Goal: Task Accomplishment & Management: Use online tool/utility

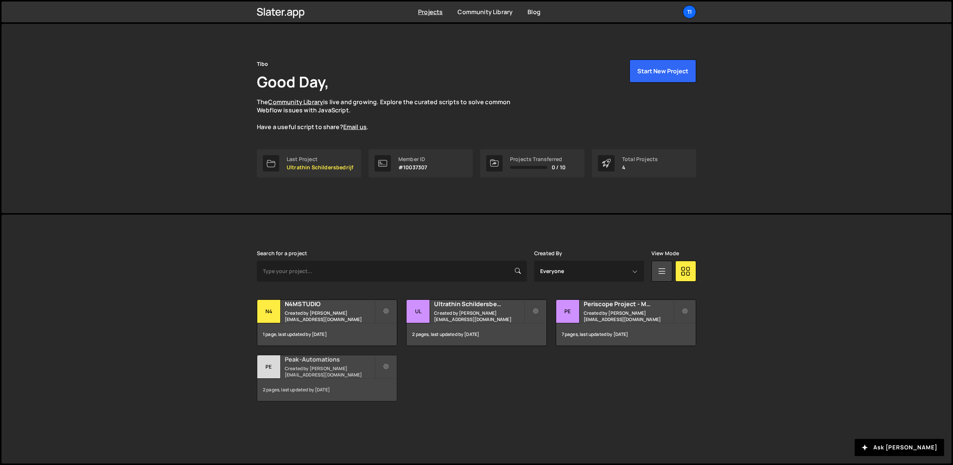
click at [308, 369] on small "Created by dejaeger.tibo@gmail.com" at bounding box center [330, 371] width 90 height 13
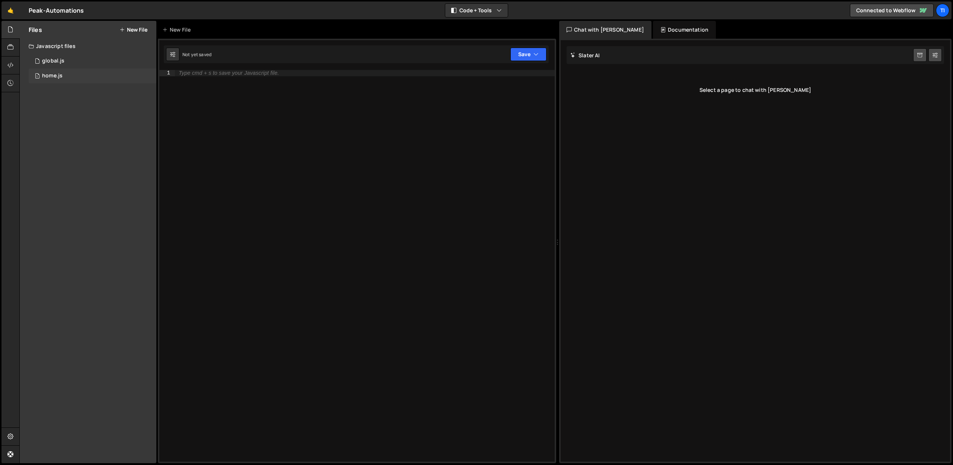
click at [41, 82] on div "1 home.js 0" at bounding box center [93, 75] width 128 height 15
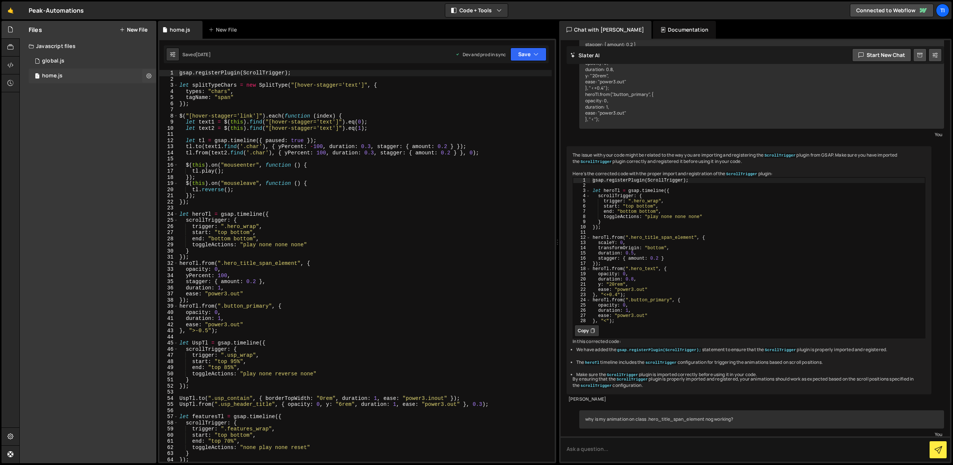
scroll to position [3203, 0]
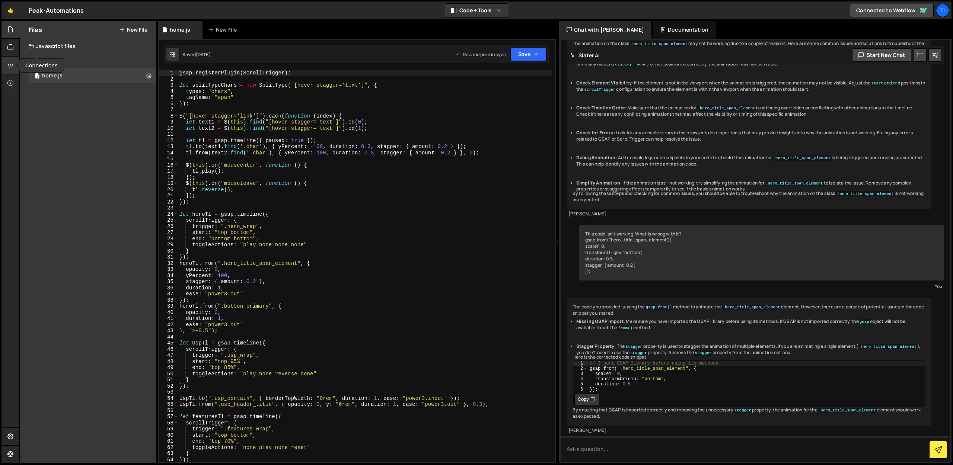
click at [13, 64] on icon at bounding box center [10, 65] width 6 height 8
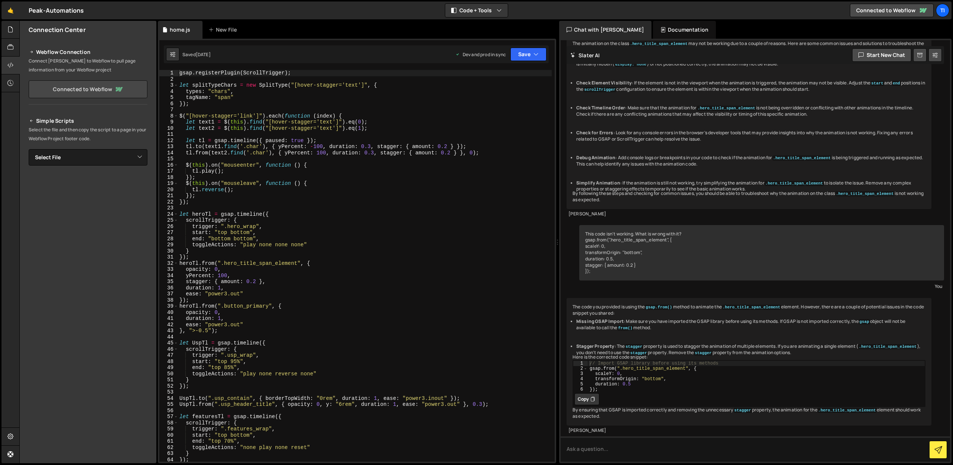
click at [73, 87] on link "Connected to Webflow" at bounding box center [88, 89] width 119 height 18
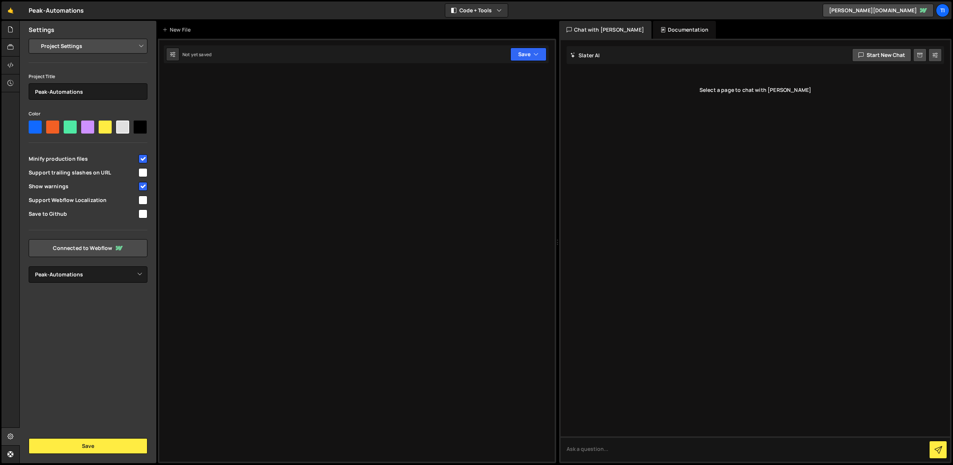
select select "671d06382034594d0d435e12"
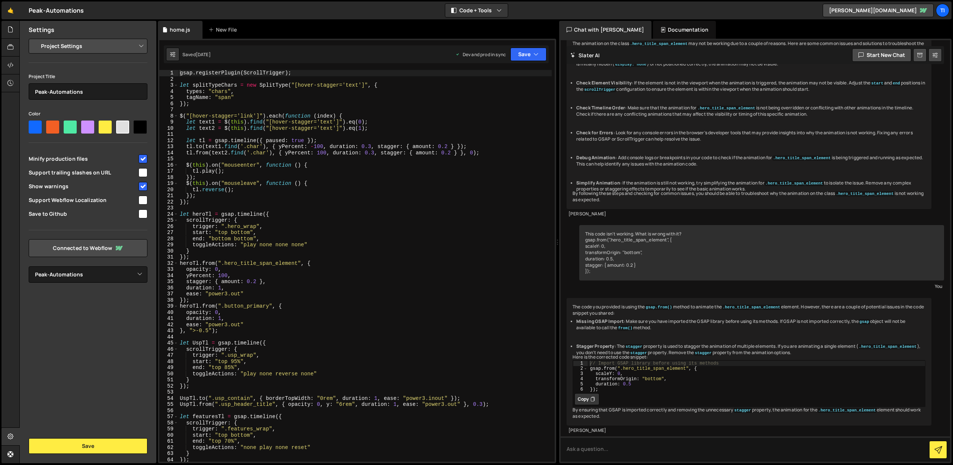
scroll to position [3203, 0]
click at [67, 274] on select "Select Project Peak-Automations" at bounding box center [88, 274] width 119 height 16
click at [57, 48] on select "Project Settings Code Editor Settings Chat Settings" at bounding box center [89, 46] width 109 height 16
click at [15, 62] on div at bounding box center [10, 66] width 18 height 18
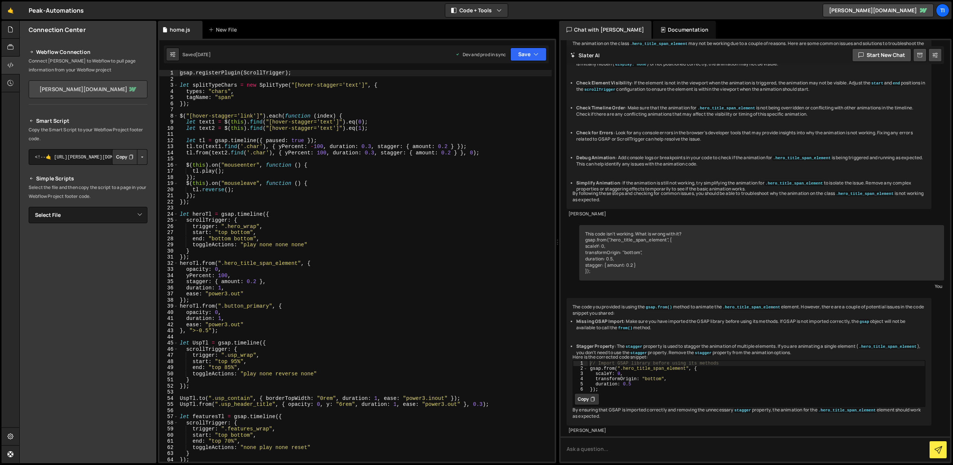
click at [104, 88] on link "tibo-de-jaegers-cool-site.webflow.io" at bounding box center [88, 89] width 119 height 18
click at [125, 158] on button "Copy" at bounding box center [124, 157] width 25 height 16
click at [123, 159] on button "Copy" at bounding box center [124, 157] width 25 height 16
click at [132, 94] on link "[PERSON_NAME][DOMAIN_NAME]" at bounding box center [88, 89] width 119 height 18
click at [143, 159] on button "Button group with nested dropdown" at bounding box center [142, 157] width 10 height 16
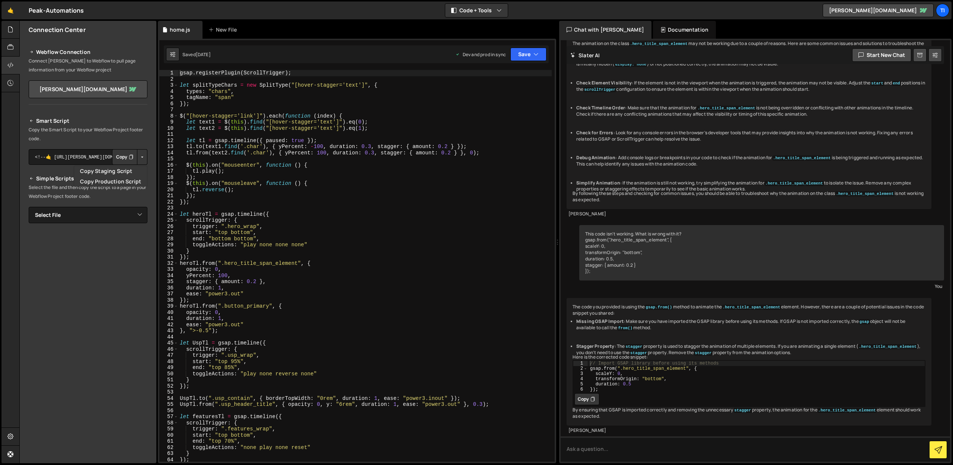
click at [144, 159] on button "Button group with nested dropdown" at bounding box center [142, 157] width 10 height 16
click at [11, 83] on icon at bounding box center [10, 83] width 6 height 8
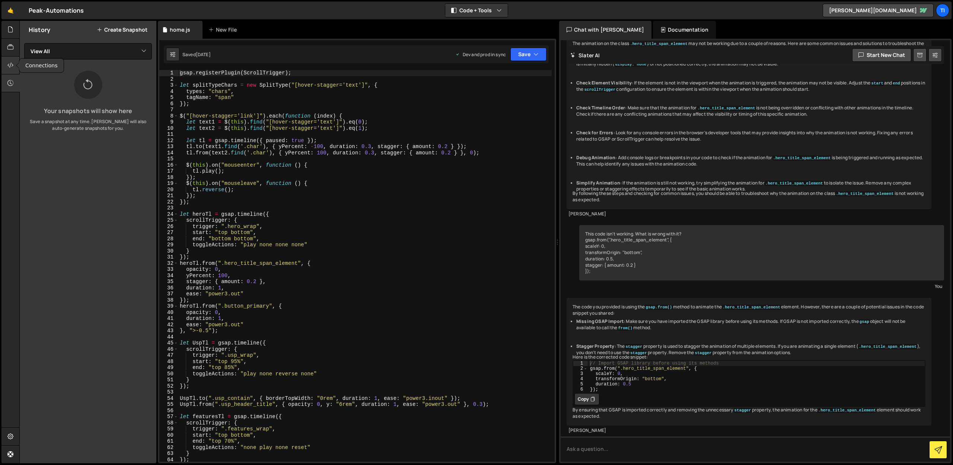
click at [8, 66] on icon at bounding box center [10, 65] width 6 height 8
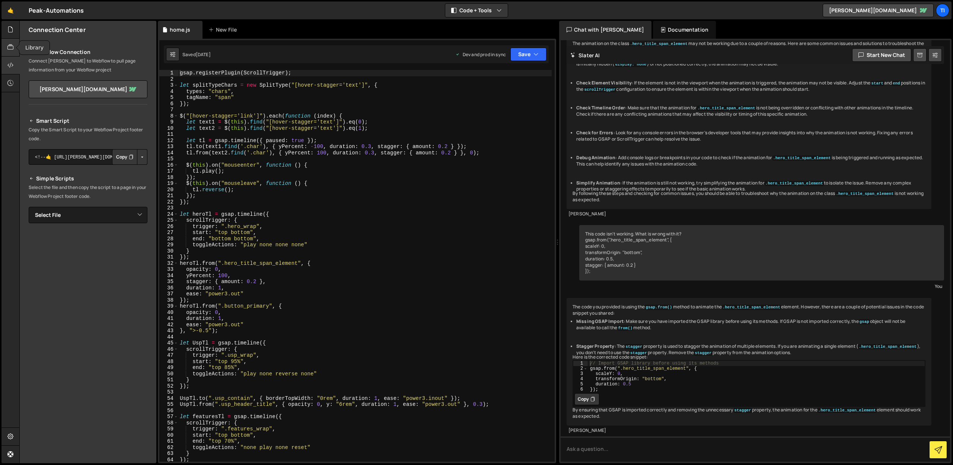
click at [7, 44] on icon at bounding box center [10, 47] width 6 height 8
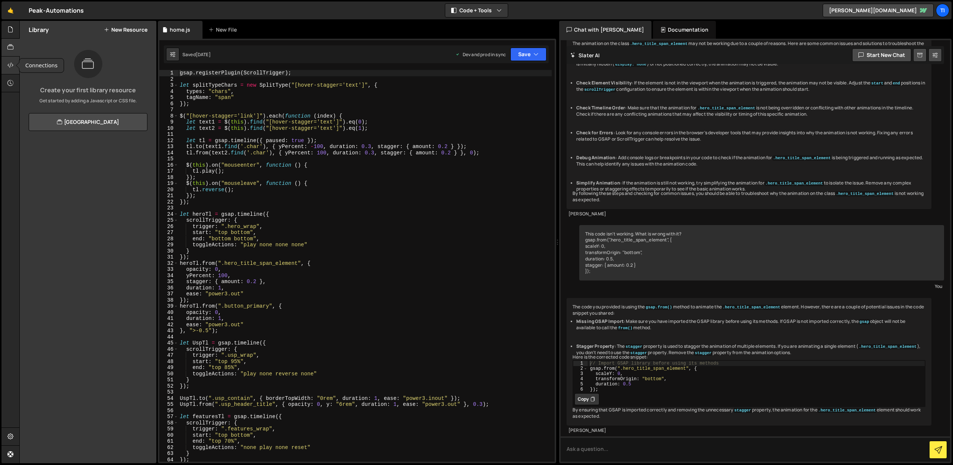
click at [10, 68] on icon at bounding box center [10, 65] width 6 height 8
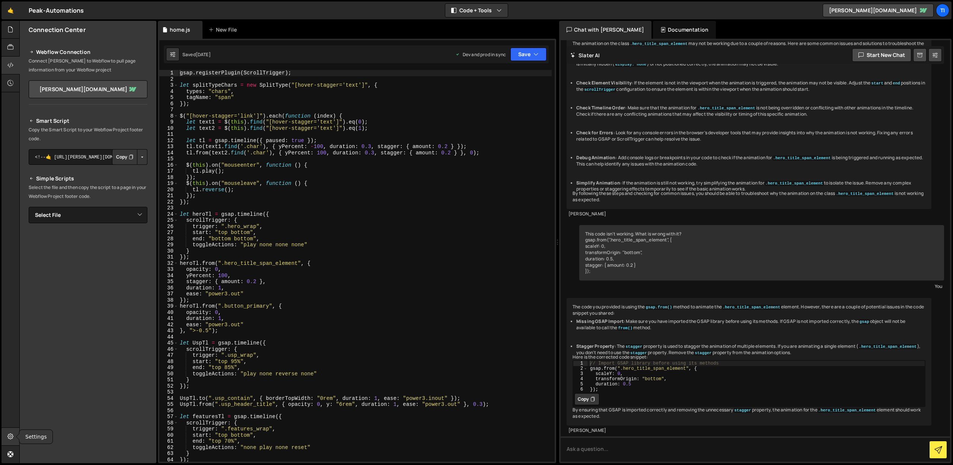
click at [8, 436] on icon at bounding box center [10, 436] width 6 height 8
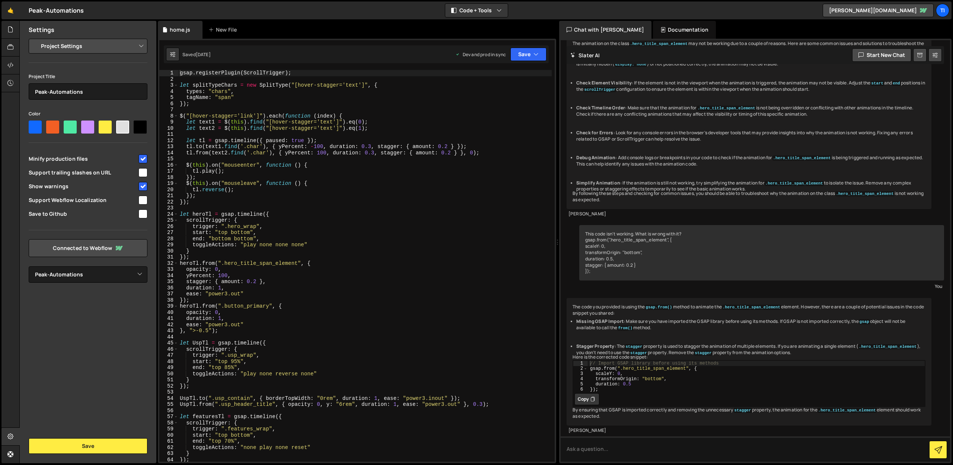
click at [77, 49] on select "Project Settings Code Editor Settings Chat Settings" at bounding box center [89, 46] width 109 height 16
click at [35, 38] on select "Project Settings Code Editor Settings Chat Settings" at bounding box center [89, 46] width 109 height 16
click at [77, 250] on link "Connected to Webflow" at bounding box center [88, 248] width 119 height 18
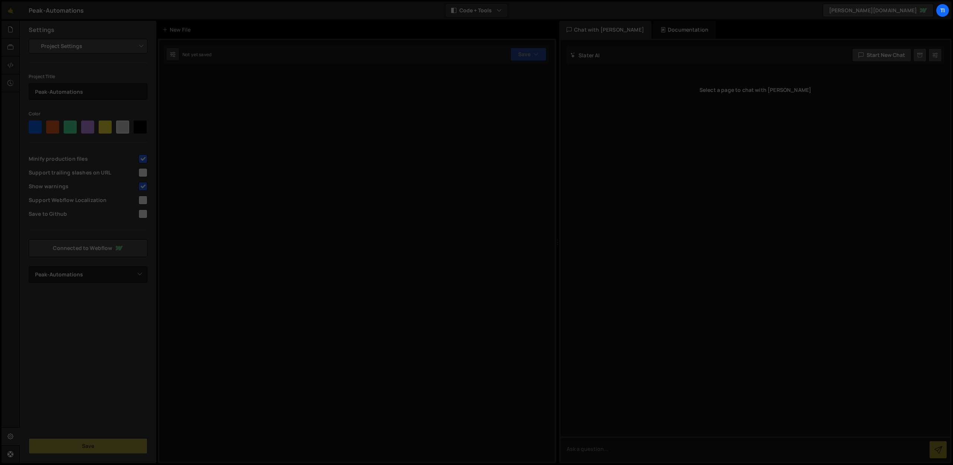
select select "671d06382034594d0d435e12"
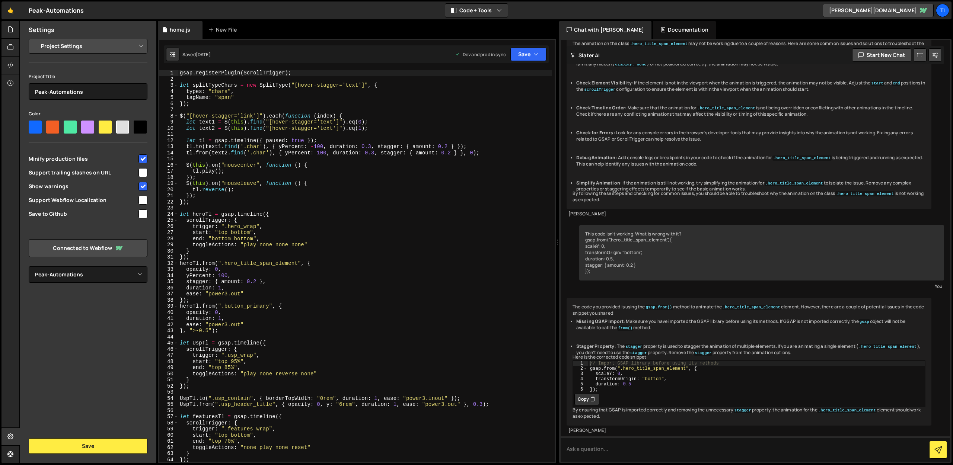
scroll to position [3404, 0]
click at [883, 10] on link "tibo-de-jaegers-cool-site.webflow.io" at bounding box center [877, 10] width 111 height 13
click at [941, 12] on div "Ti" at bounding box center [941, 10] width 13 height 13
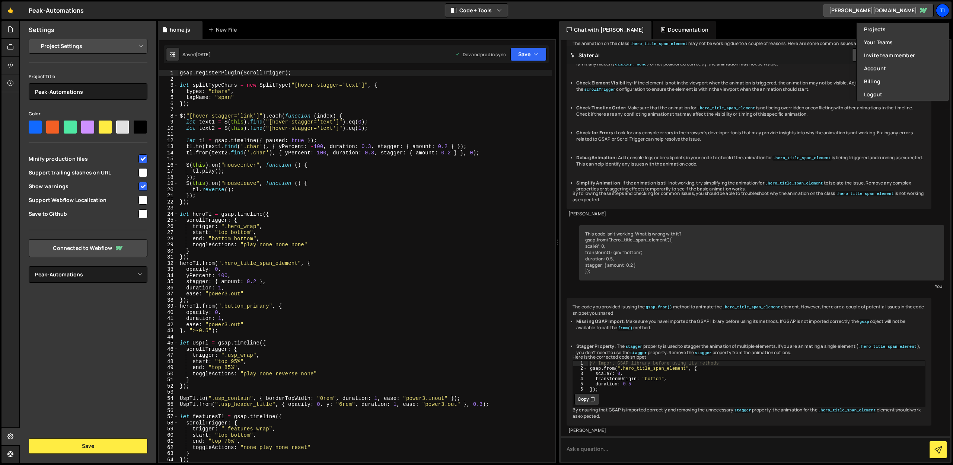
click at [941, 10] on div "Ti" at bounding box center [941, 10] width 13 height 13
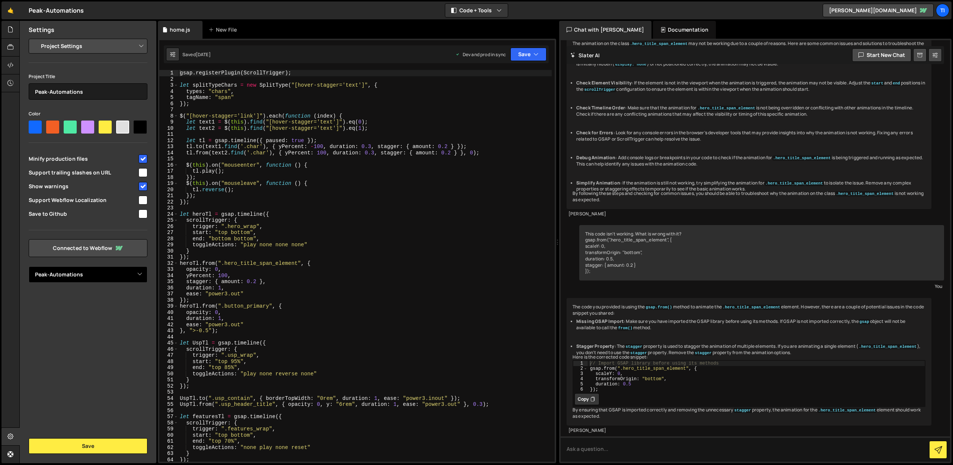
click at [49, 275] on select "Select Project Peak-Automations" at bounding box center [88, 274] width 119 height 16
click at [9, 61] on icon at bounding box center [10, 65] width 6 height 8
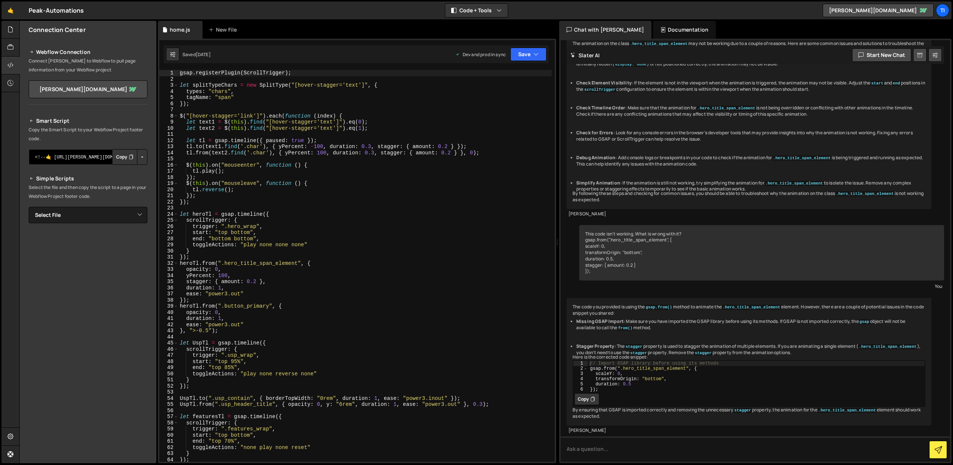
click at [100, 161] on textarea "<!--🤙 [URL][PERSON_NAME][DOMAIN_NAME]> <script>document.addEventListener("DOMCo…" at bounding box center [88, 157] width 119 height 16
click at [318, 159] on div "gsap . registerPlugin ( ScrollTrigger ) ; let splitTypeChars = new SplitType ( …" at bounding box center [364, 272] width 373 height 404
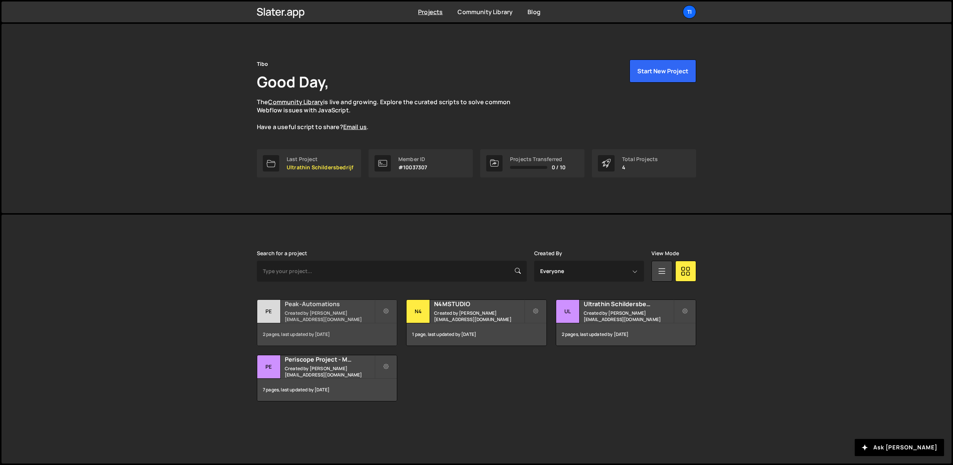
click at [327, 316] on small "Created by [PERSON_NAME][EMAIL_ADDRESS][DOMAIN_NAME]" at bounding box center [330, 316] width 90 height 13
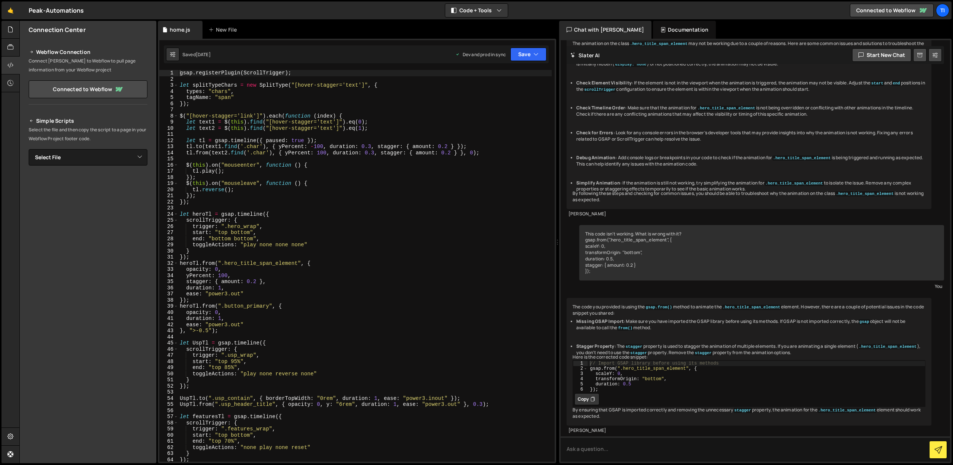
scroll to position [3203, 0]
click at [13, 12] on link "🤙" at bounding box center [10, 10] width 18 height 18
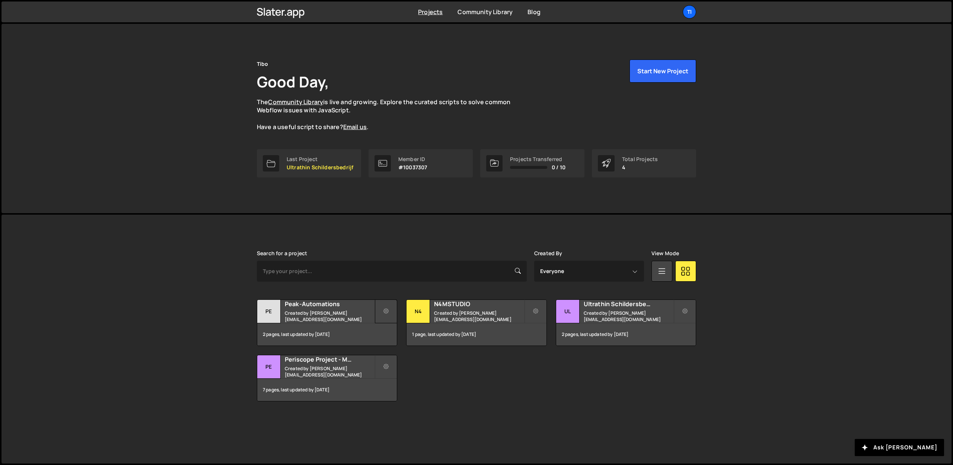
click at [386, 310] on icon at bounding box center [385, 311] width 5 height 7
click at [394, 330] on link "Transfer Project" at bounding box center [419, 329] width 89 height 12
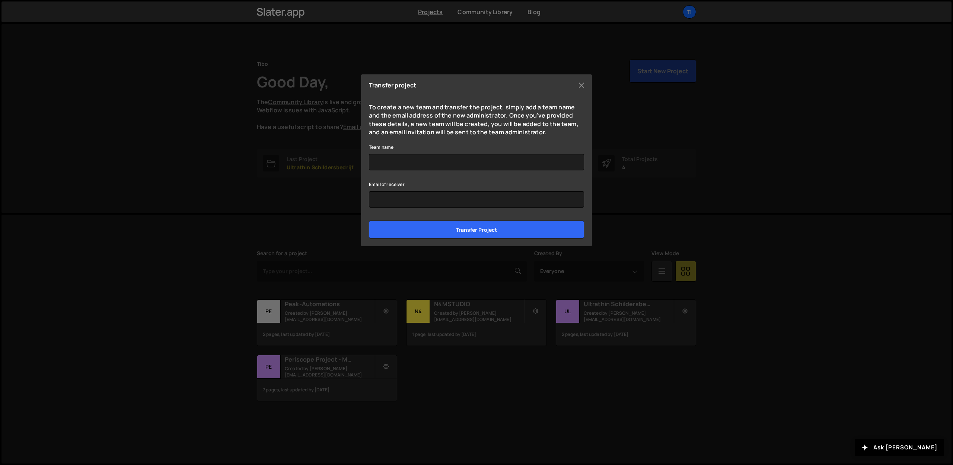
click at [575, 82] on div "Transfer project To create a new team and transfer the project, simply add a te…" at bounding box center [476, 160] width 231 height 172
click at [576, 83] on button "Close" at bounding box center [581, 85] width 11 height 11
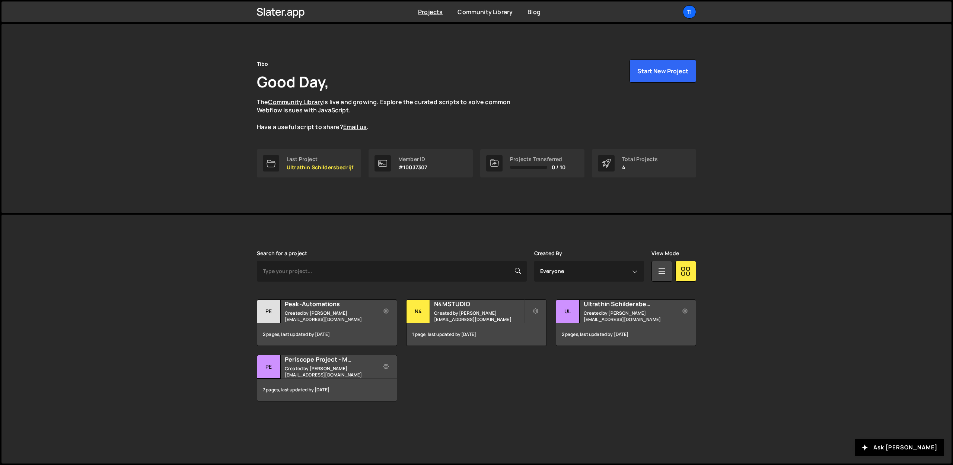
click at [382, 313] on button at bounding box center [386, 312] width 22 height 24
click at [385, 342] on link "Edit Project" at bounding box center [419, 342] width 89 height 12
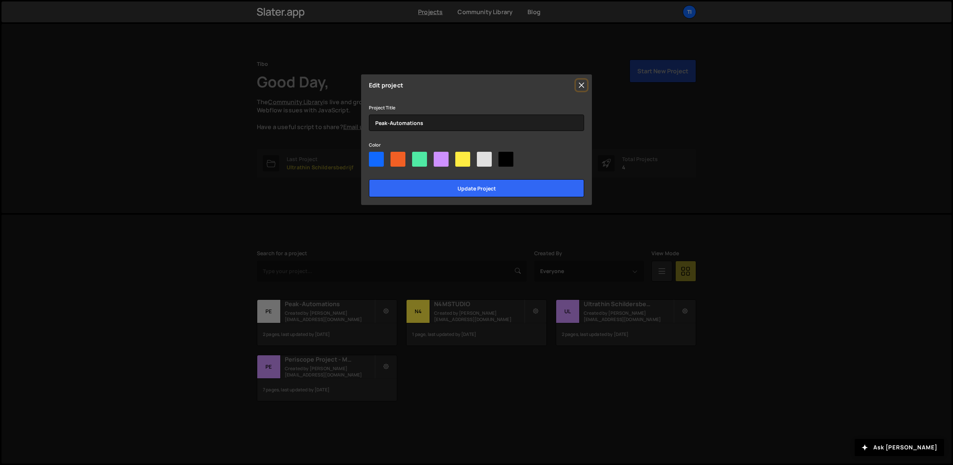
click at [583, 82] on button "Close" at bounding box center [581, 85] width 11 height 11
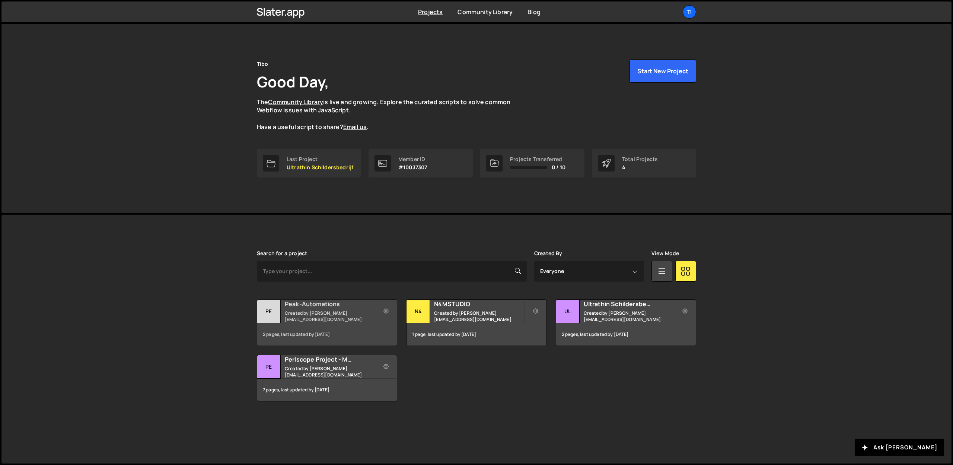
click at [316, 313] on small "Created by dejaeger.tibo@gmail.com" at bounding box center [330, 316] width 90 height 13
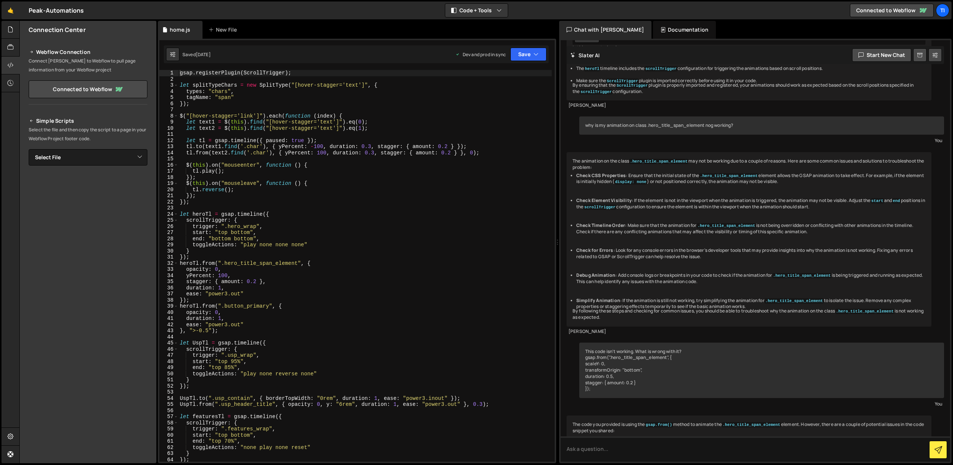
scroll to position [3203, 0]
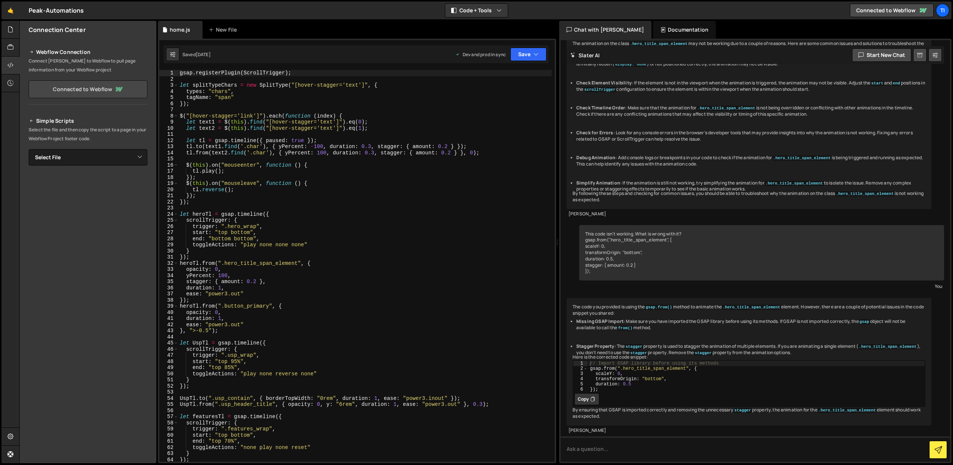
click at [69, 92] on link "Connected to Webflow" at bounding box center [88, 89] width 119 height 18
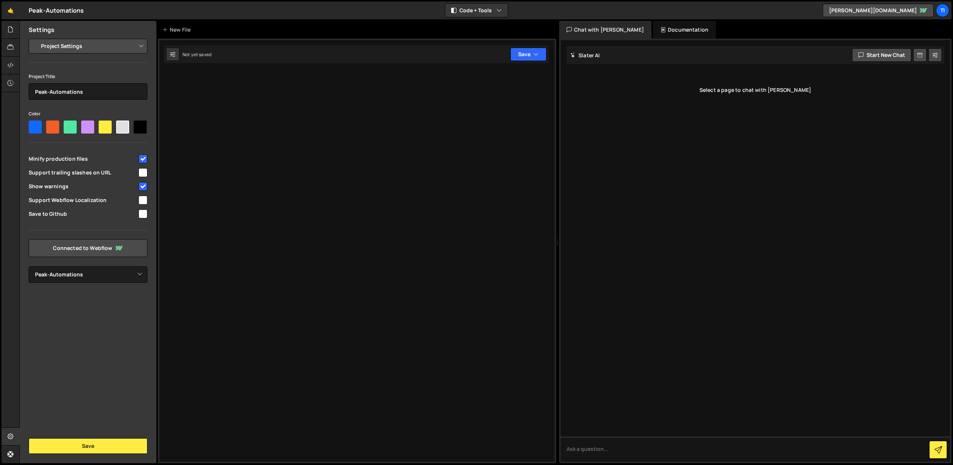
select select "671d06382034594d0d435e12"
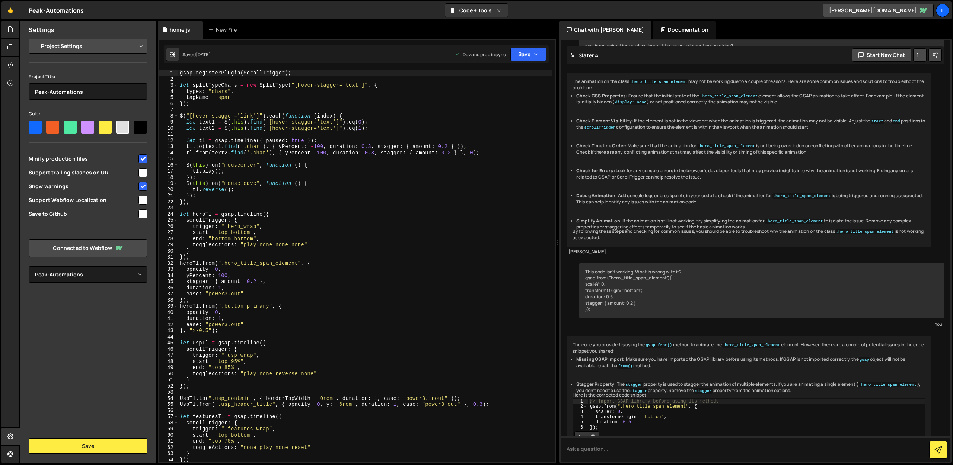
scroll to position [3203, 0]
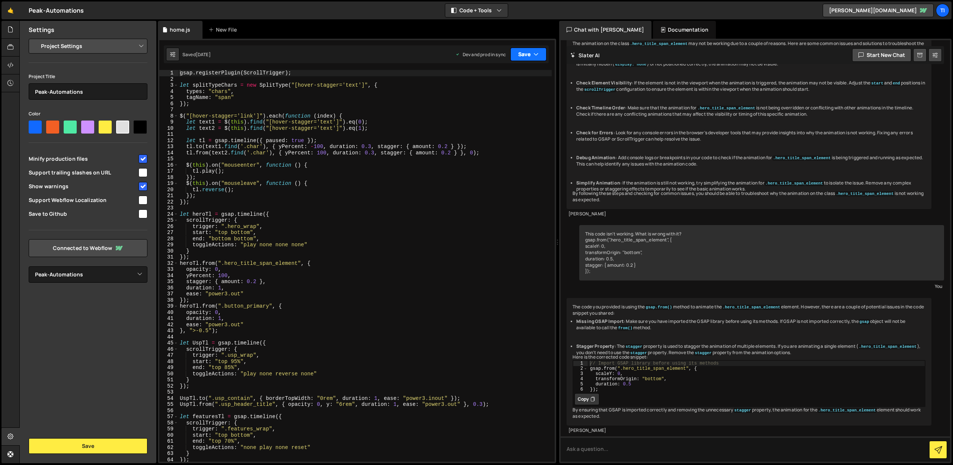
click at [537, 54] on icon "button" at bounding box center [535, 54] width 5 height 7
type textarea "tagName: "span""
click at [416, 99] on div "gsap . registerPlugin ( ScrollTrigger ) ; let splitTypeChars = new SplitType ( …" at bounding box center [364, 272] width 373 height 404
click at [909, 10] on link "[PERSON_NAME][DOMAIN_NAME]" at bounding box center [877, 10] width 111 height 13
click at [941, 12] on div "Ti" at bounding box center [941, 10] width 13 height 13
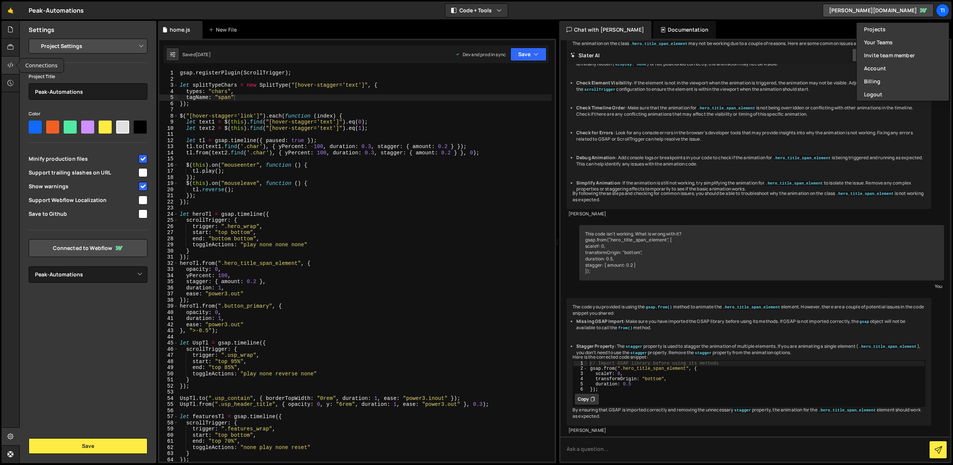
click at [10, 64] on icon at bounding box center [10, 65] width 6 height 8
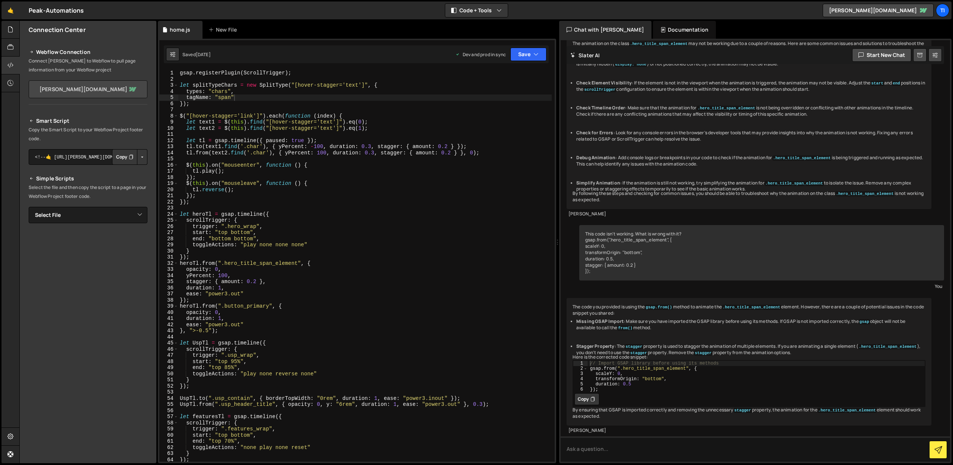
click at [132, 88] on link "[PERSON_NAME][DOMAIN_NAME]" at bounding box center [88, 89] width 119 height 18
click at [71, 220] on select "Select File global.js home.js" at bounding box center [88, 215] width 119 height 16
click at [29, 207] on select "Select File global.js home.js" at bounding box center [88, 215] width 119 height 16
click at [3, 443] on div at bounding box center [10, 437] width 18 height 18
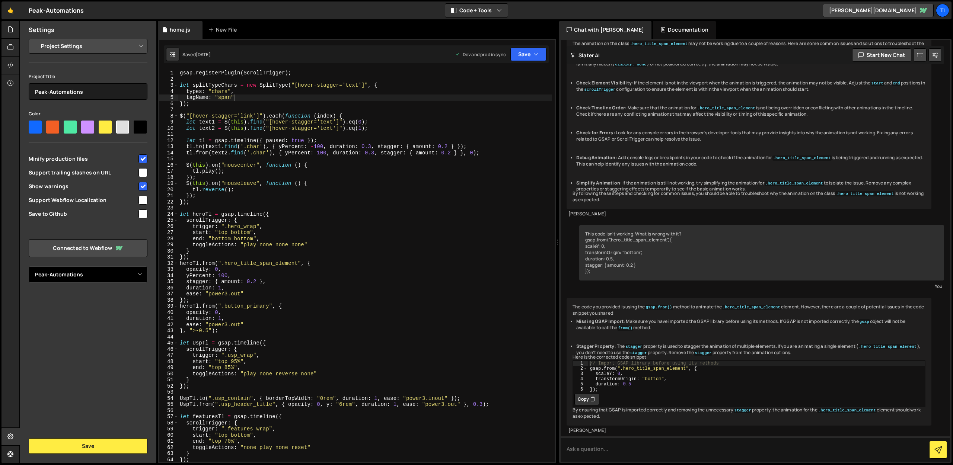
click at [92, 268] on select "Select Project Peak-Automations" at bounding box center [88, 274] width 119 height 16
select select
click at [29, 266] on select "Select Project Peak-Automations" at bounding box center [88, 274] width 119 height 16
click at [104, 253] on link "Connected to Webflow" at bounding box center [88, 248] width 119 height 18
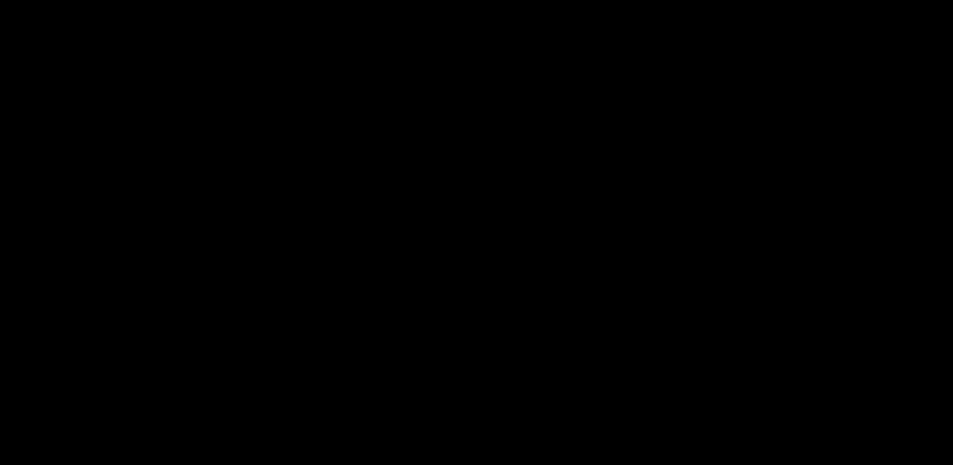
select select "671d06382034594d0d435e12"
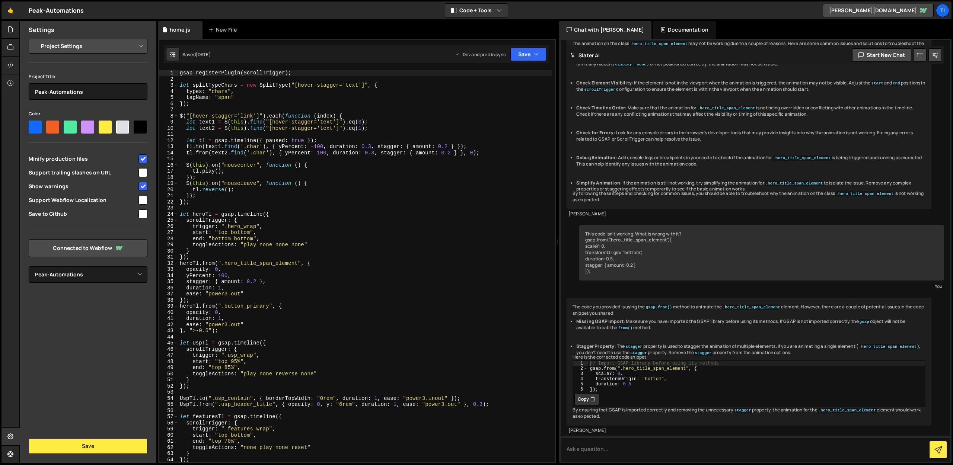
scroll to position [3203, 0]
click at [71, 274] on select "Select Project Peak-Automations" at bounding box center [88, 274] width 119 height 16
click at [29, 266] on select "Select Project Peak-Automations" at bounding box center [88, 274] width 119 height 16
click at [81, 442] on button "Save" at bounding box center [88, 446] width 119 height 16
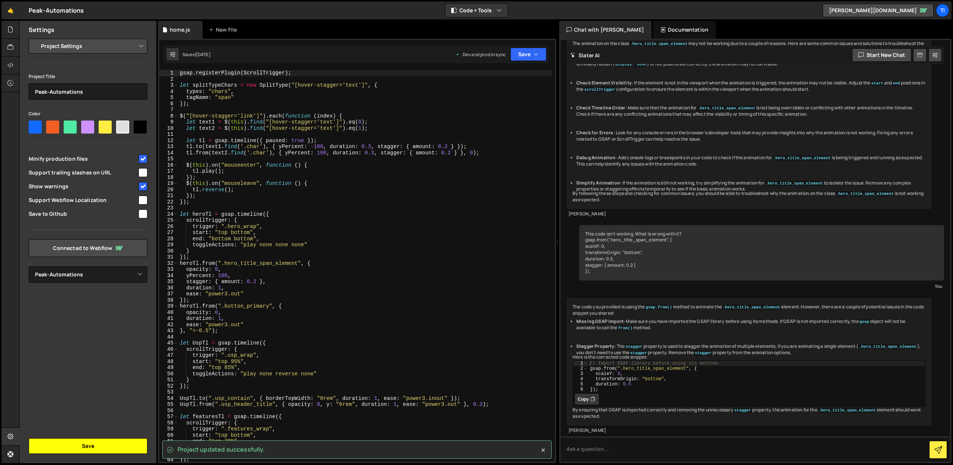
click at [91, 443] on button "Save" at bounding box center [88, 446] width 119 height 16
